Goal: Answer question/provide support: Answer question/provide support

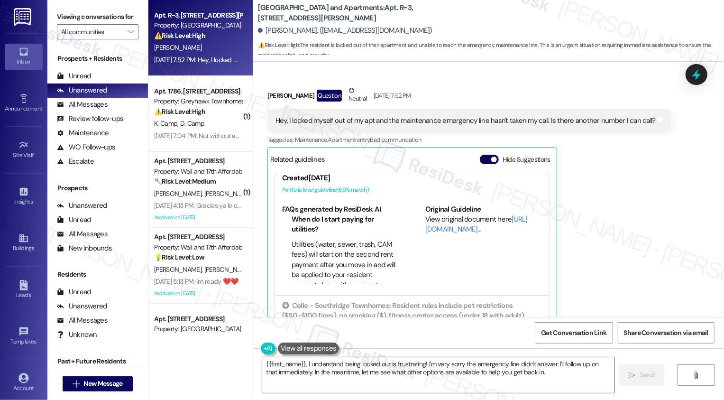
scroll to position [146, 0]
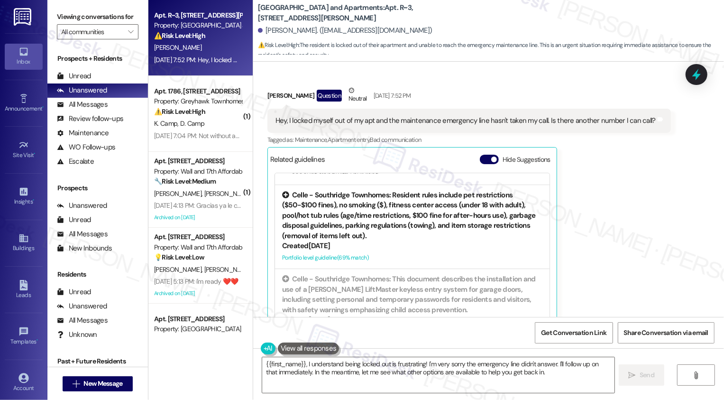
click at [350, 241] on div "Created [DATE]" at bounding box center [412, 246] width 260 height 10
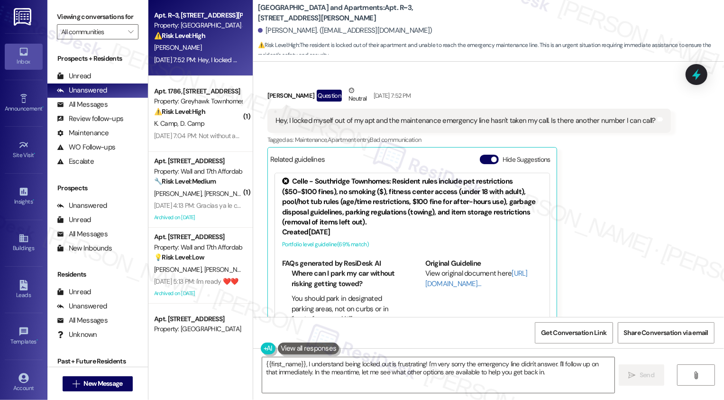
scroll to position [130, 0]
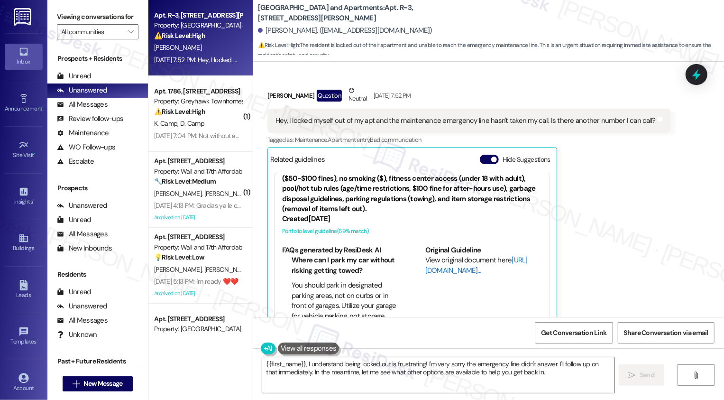
click at [435, 255] on link "[URL][DOMAIN_NAME]…" at bounding box center [476, 264] width 102 height 19
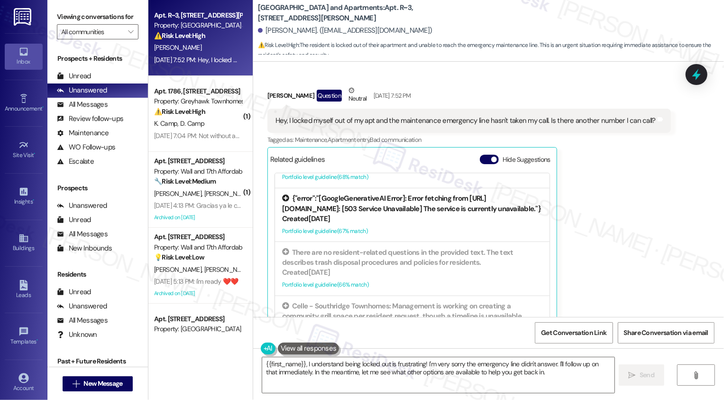
scroll to position [397, 0]
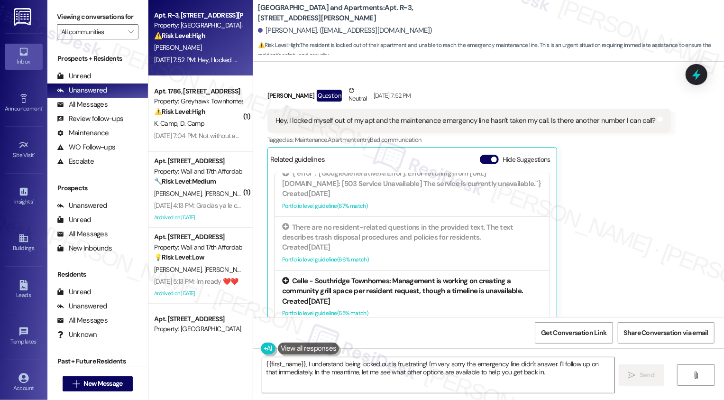
click at [431, 296] on div "Created [DATE]" at bounding box center [412, 301] width 260 height 10
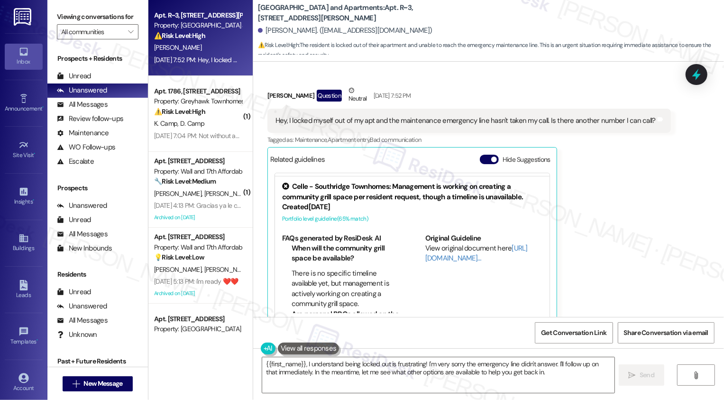
scroll to position [303, 0]
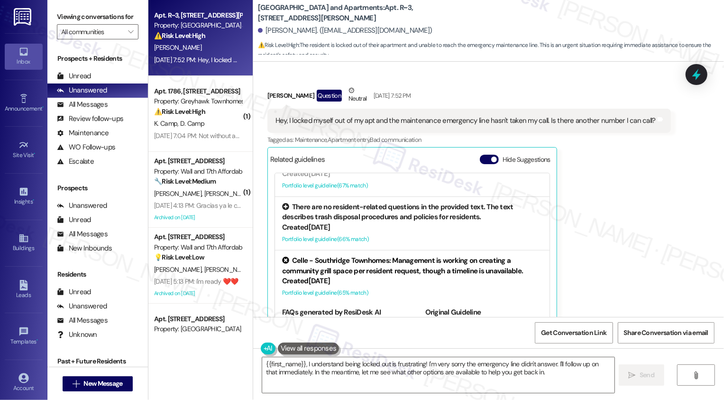
click at [423, 222] on div "Created [DATE]" at bounding box center [412, 227] width 260 height 10
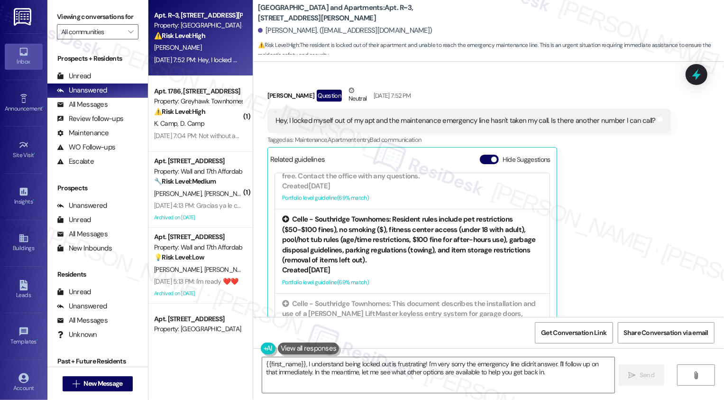
scroll to position [80, 0]
click at [403, 276] on div "Portfolio level guideline ( 69 % match)" at bounding box center [412, 281] width 260 height 10
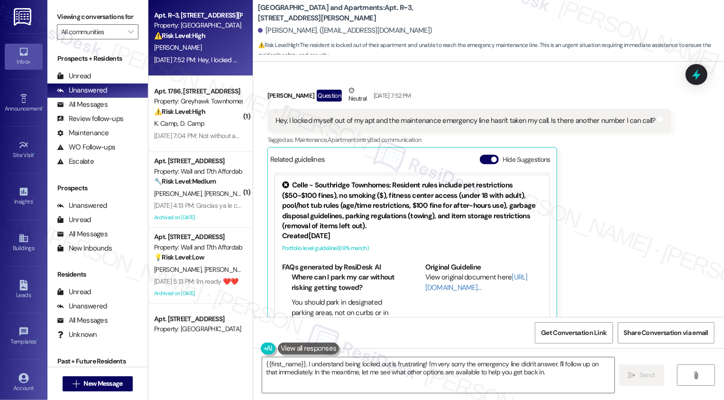
scroll to position [136, 0]
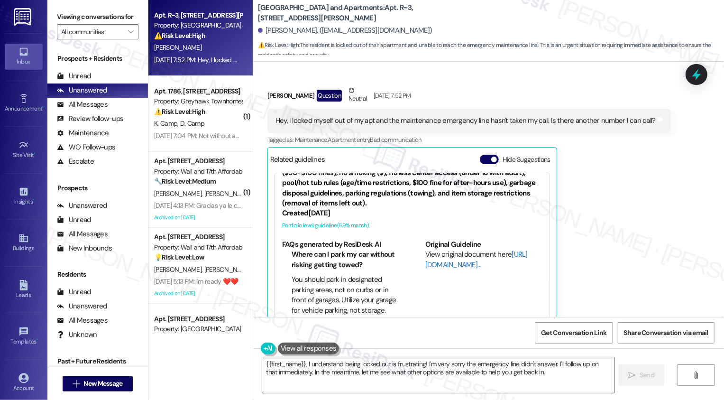
click at [439, 249] on link "[URL][DOMAIN_NAME]…" at bounding box center [476, 258] width 102 height 19
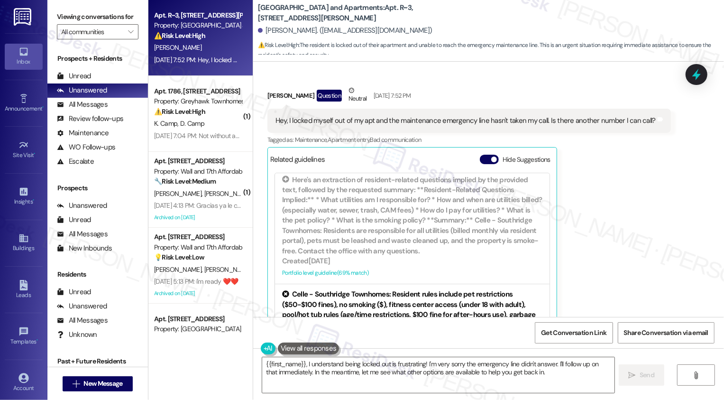
scroll to position [0, 0]
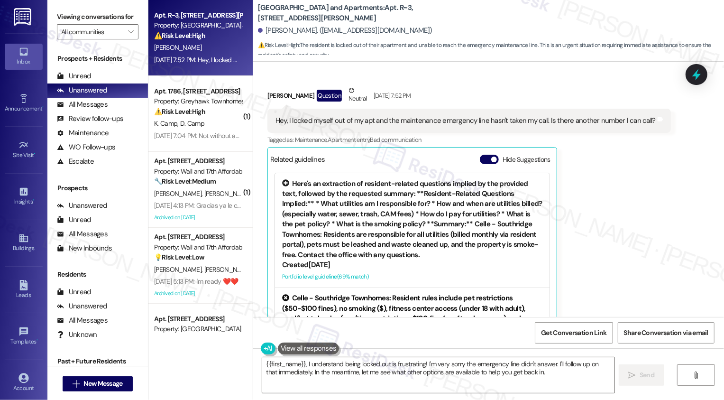
click at [442, 260] on div "Created [DATE]" at bounding box center [412, 265] width 260 height 10
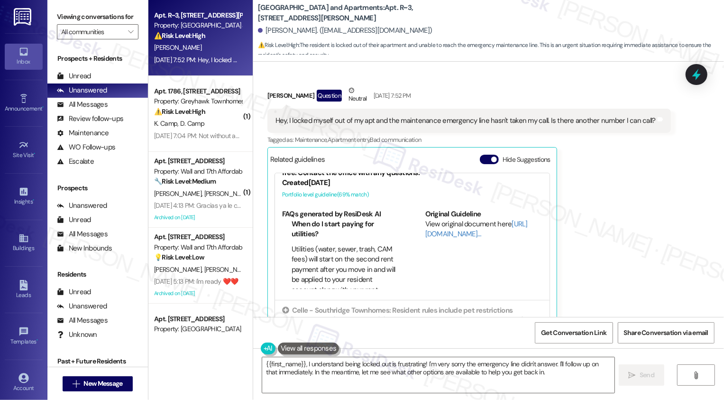
scroll to position [84, 0]
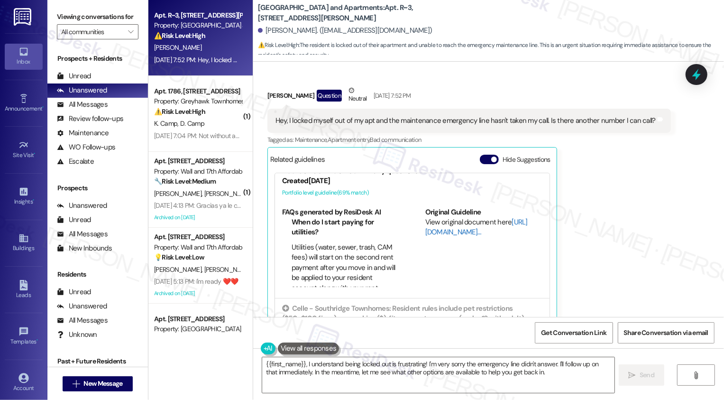
click at [440, 217] on link "[URL][DOMAIN_NAME]…" at bounding box center [476, 226] width 102 height 19
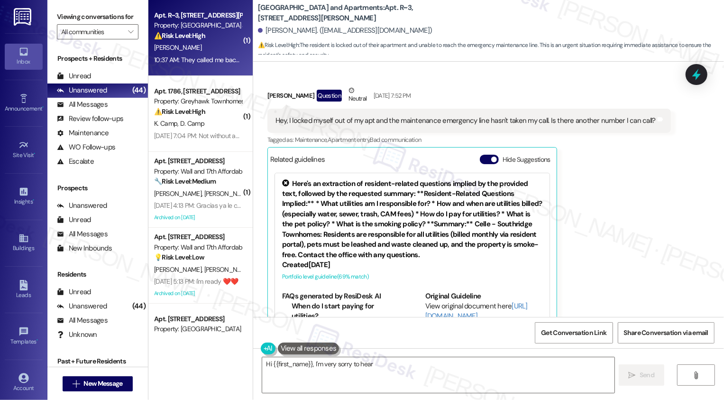
type textarea "Hi {{first_name}}, I'm very sorry to hear"
